Goal: Task Accomplishment & Management: Use online tool/utility

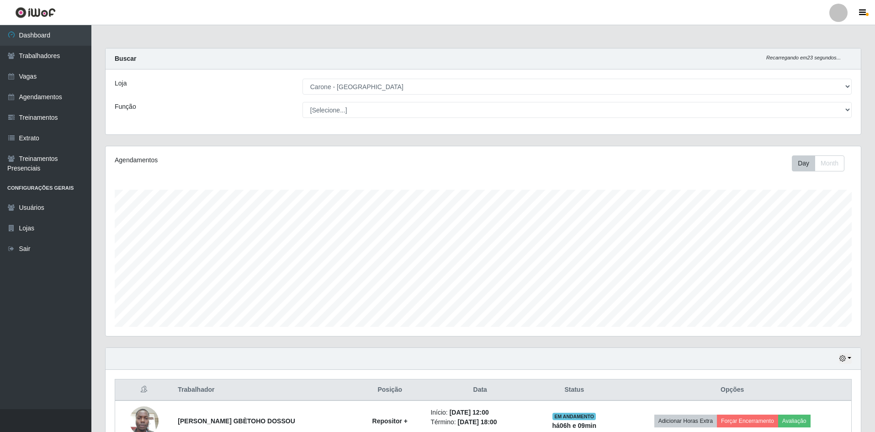
select select "505"
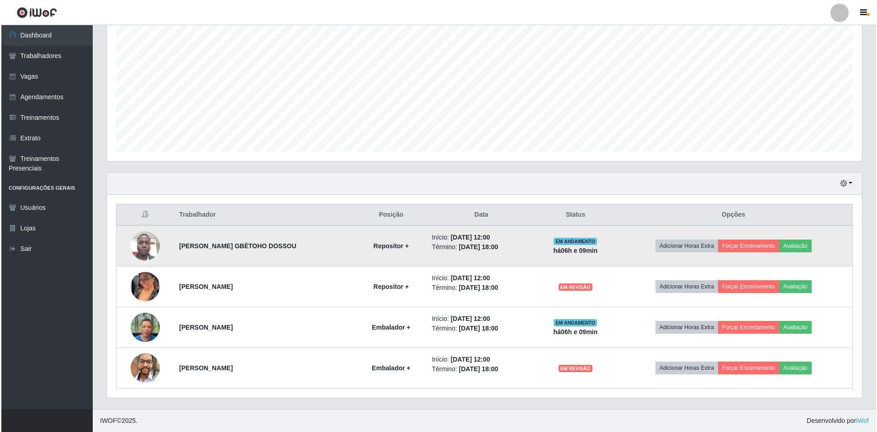
scroll to position [190, 755]
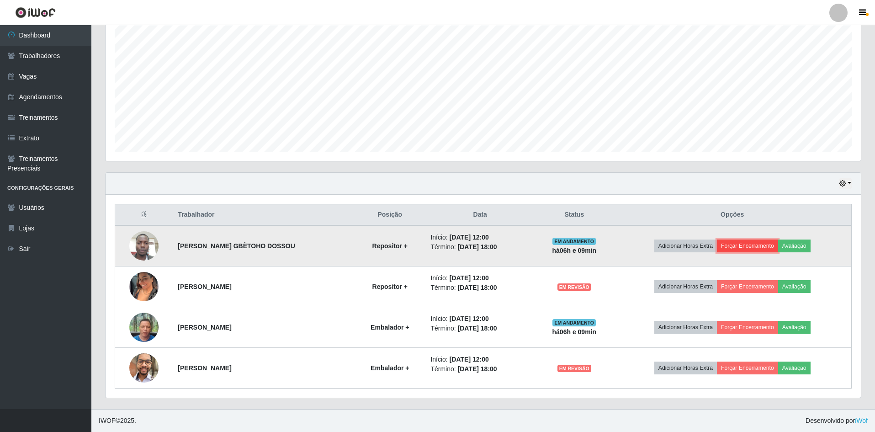
click at [749, 241] on button "Forçar Encerramento" at bounding box center [747, 245] width 61 height 13
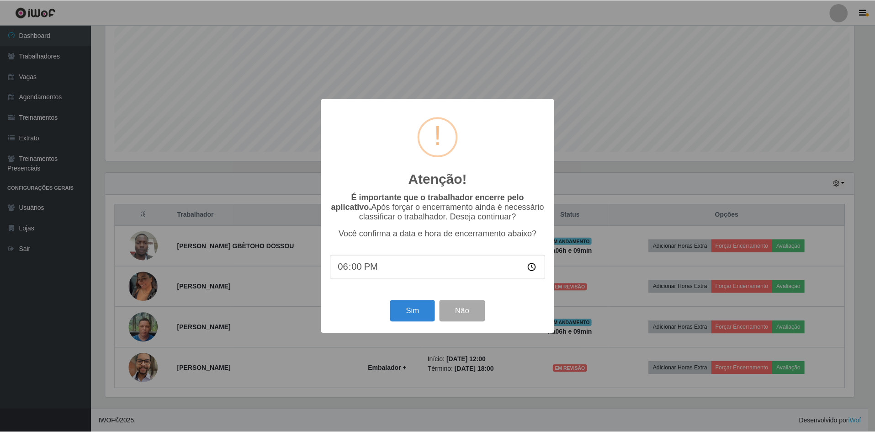
scroll to position [190, 751]
click at [418, 318] on button "Sim" at bounding box center [413, 310] width 44 height 21
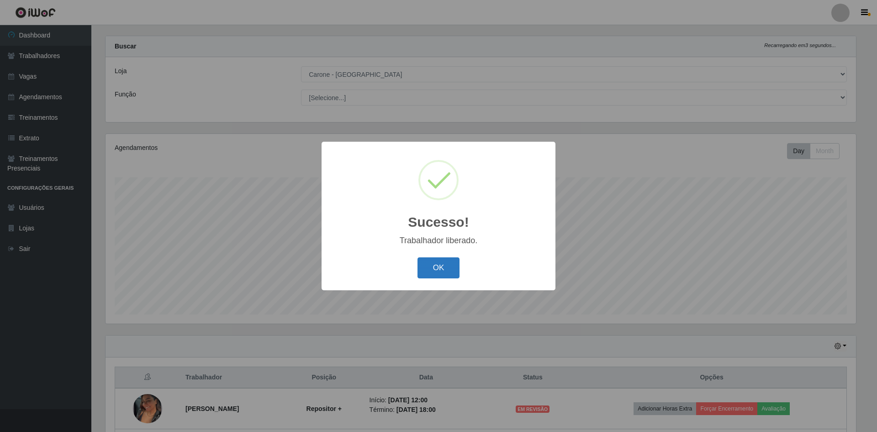
click at [430, 268] on button "OK" at bounding box center [439, 267] width 42 height 21
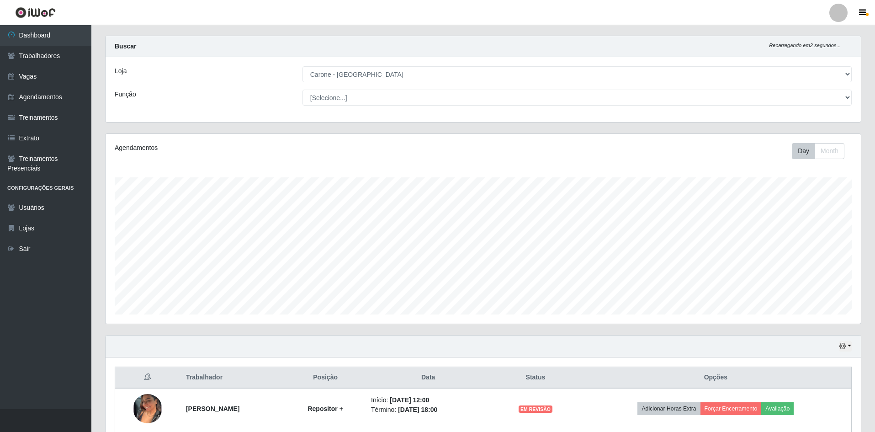
scroll to position [134, 0]
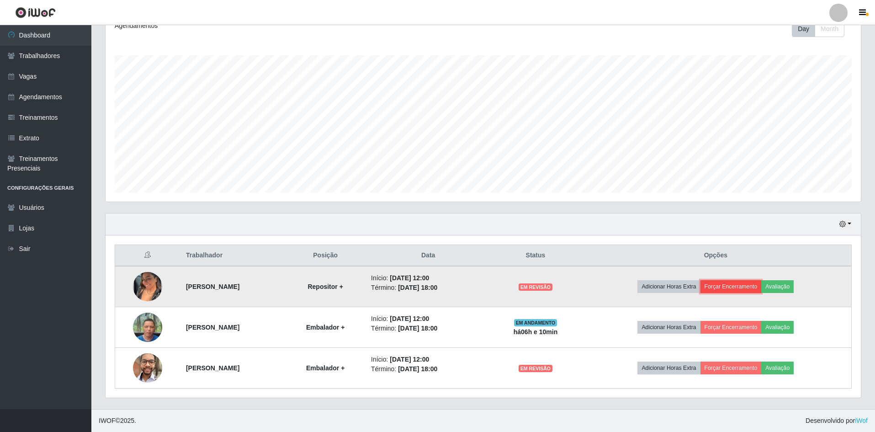
click at [762, 291] on button "Forçar Encerramento" at bounding box center [731, 286] width 61 height 13
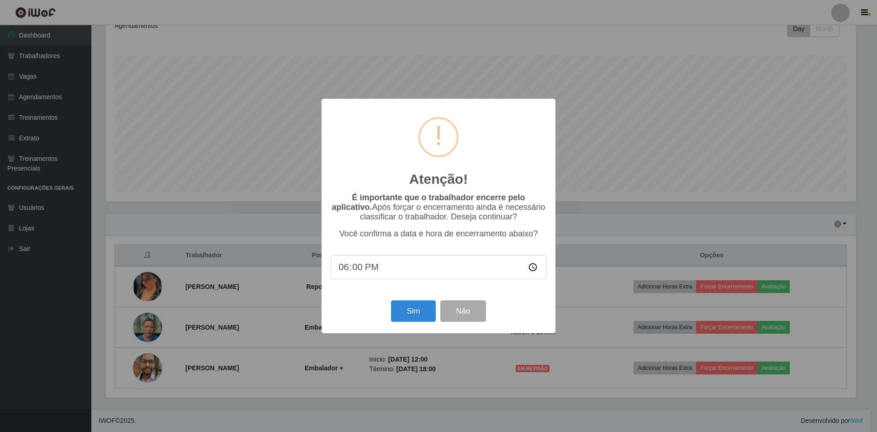
click at [440, 312] on div "Sim Não" at bounding box center [439, 311] width 216 height 26
click at [423, 317] on button "Sim" at bounding box center [413, 310] width 44 height 21
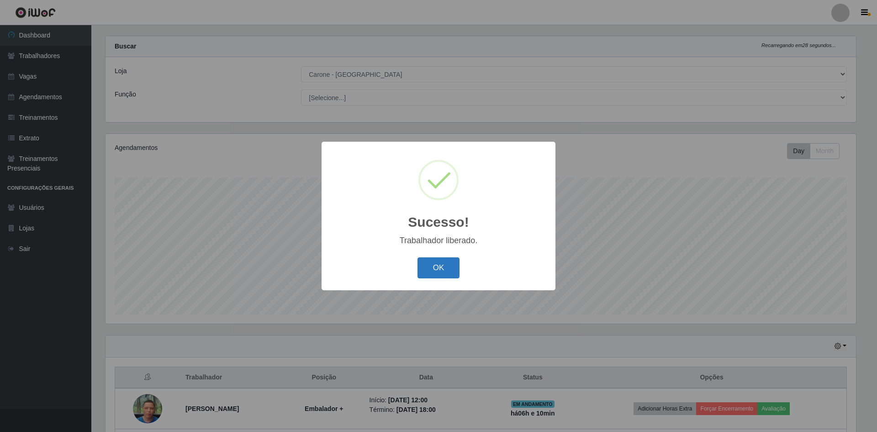
click at [444, 272] on button "OK" at bounding box center [439, 267] width 42 height 21
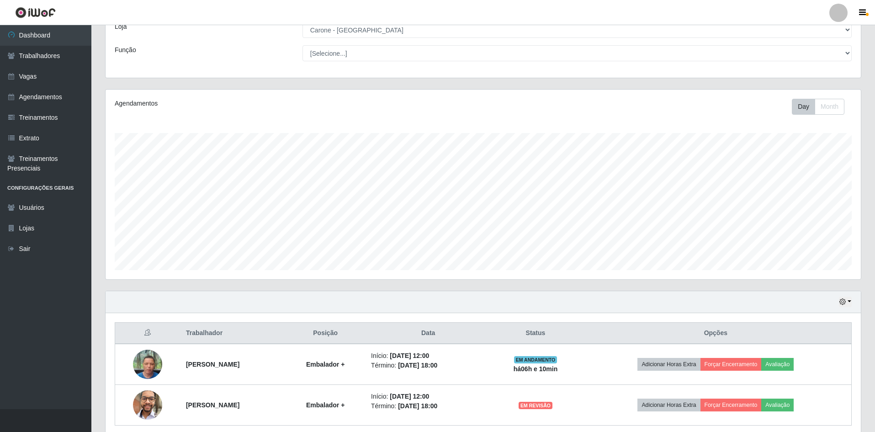
scroll to position [94, 0]
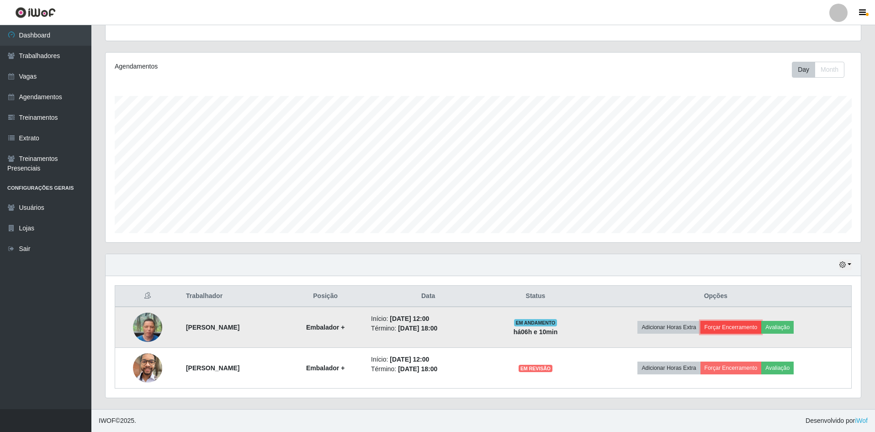
click at [731, 330] on button "Forçar Encerramento" at bounding box center [731, 327] width 61 height 13
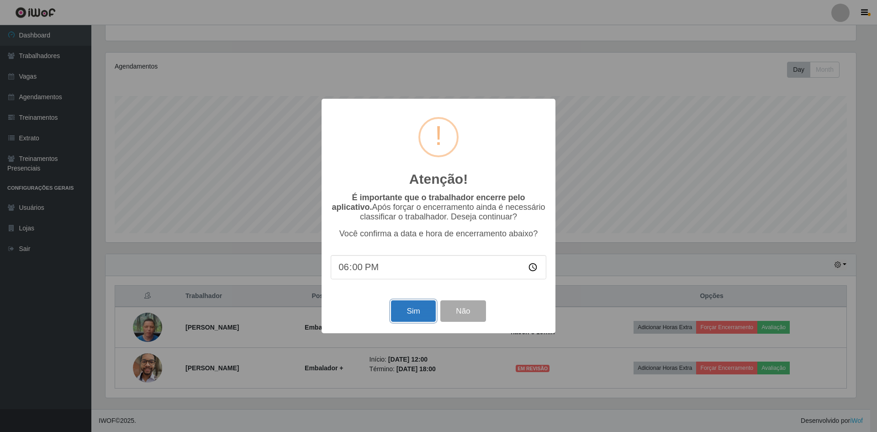
click at [410, 316] on button "Sim" at bounding box center [413, 310] width 44 height 21
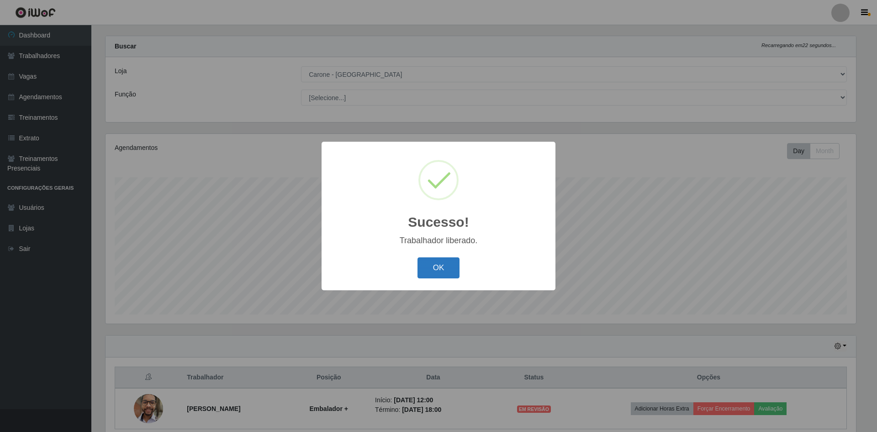
click at [426, 270] on button "OK" at bounding box center [439, 267] width 42 height 21
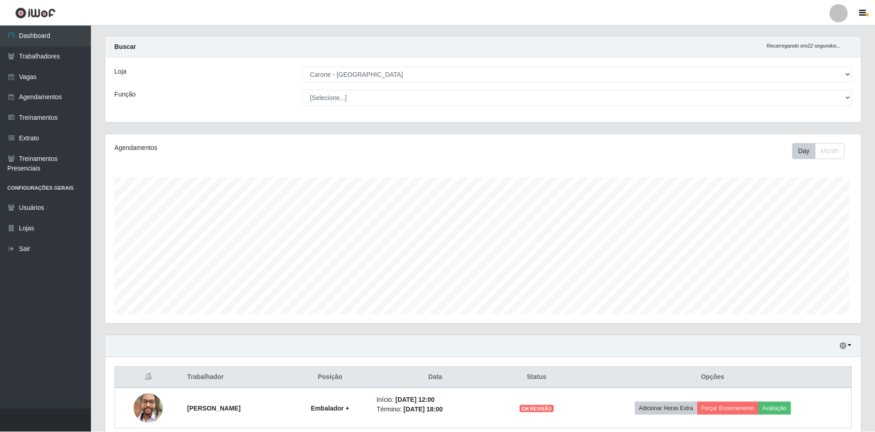
scroll to position [0, 0]
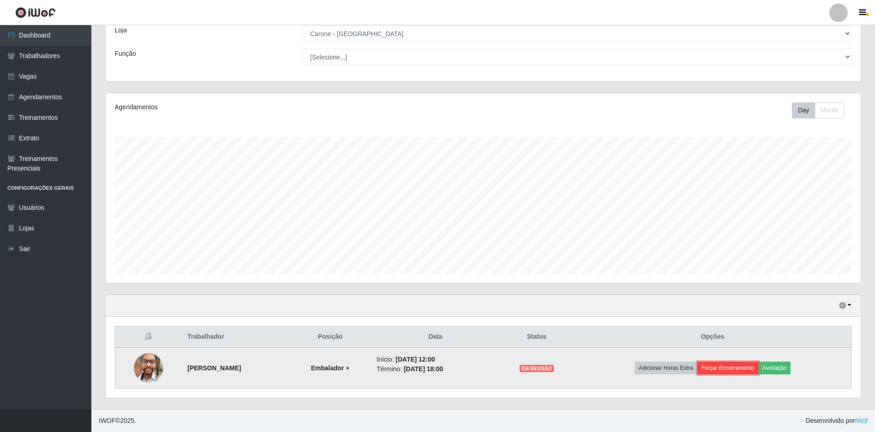
click at [738, 370] on button "Forçar Encerramento" at bounding box center [727, 367] width 61 height 13
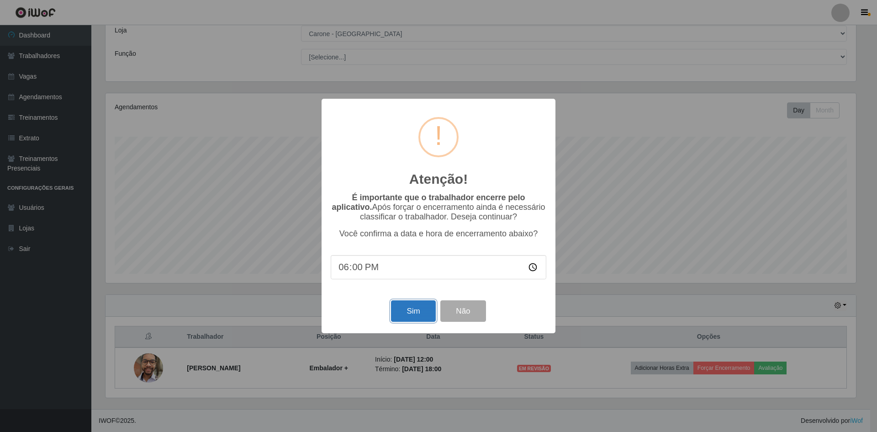
click at [397, 313] on button "Sim" at bounding box center [413, 310] width 44 height 21
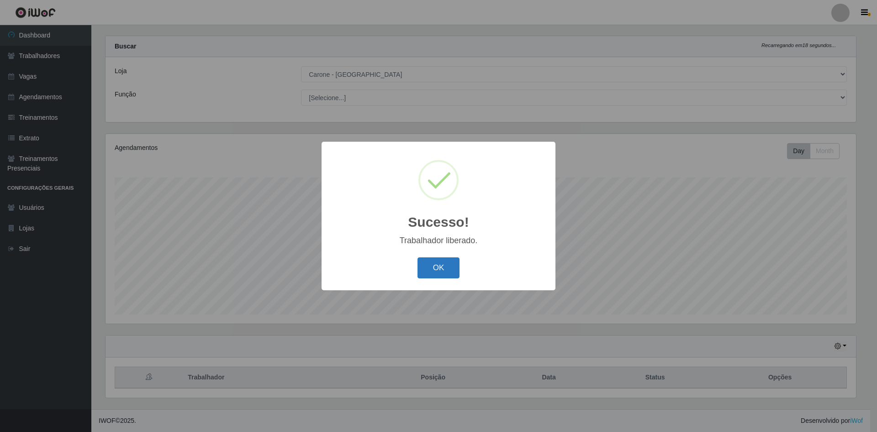
click at [435, 269] on button "OK" at bounding box center [439, 267] width 42 height 21
